Goal: Find specific page/section: Find specific page/section

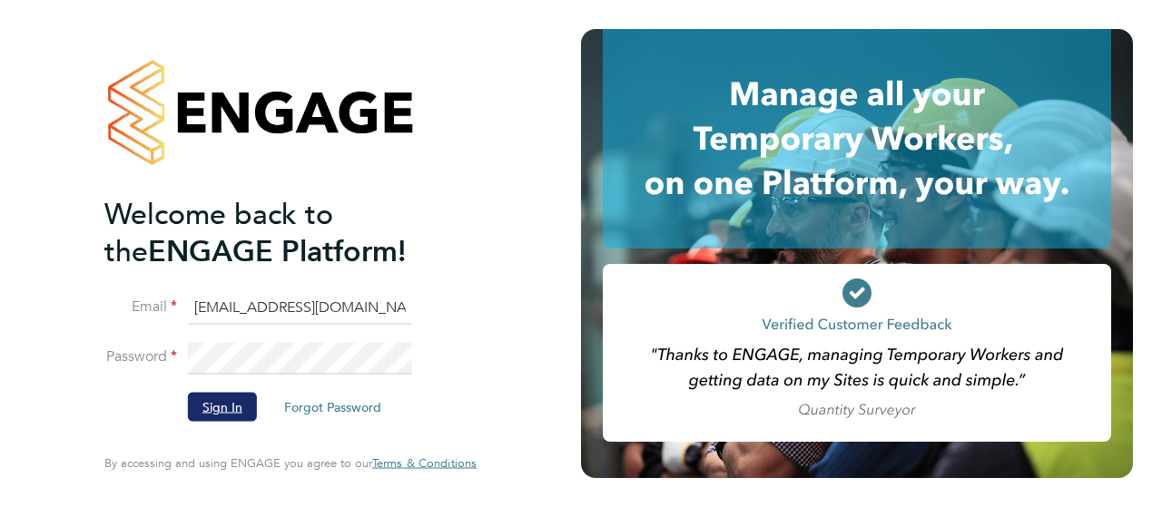
click at [214, 407] on button "Sign In" at bounding box center [222, 407] width 69 height 29
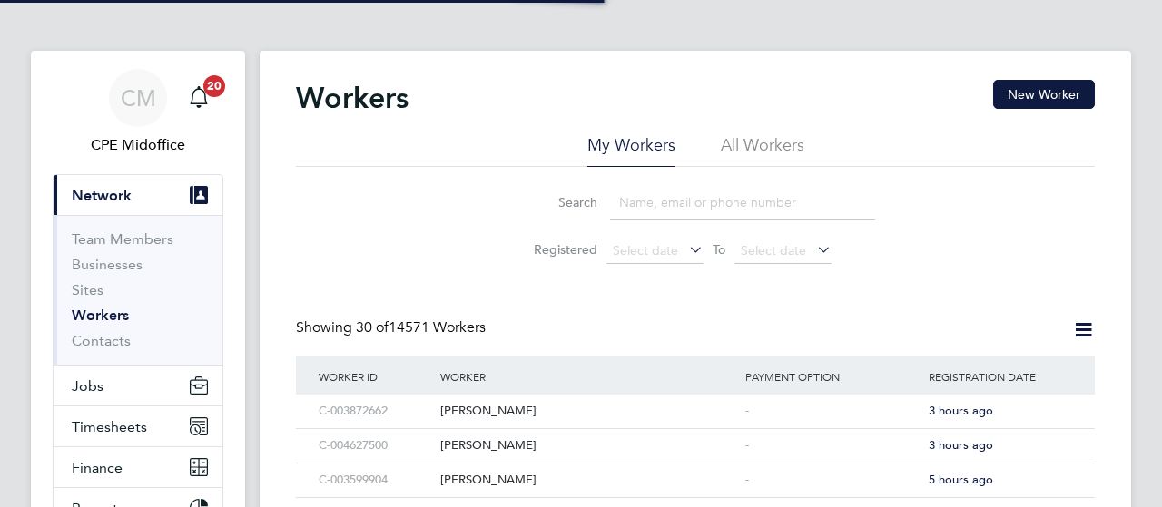
click at [657, 207] on input at bounding box center [742, 202] width 265 height 35
paste input "[PERSON_NAME]"
type input "[PERSON_NAME]"
